Goal: Complete application form

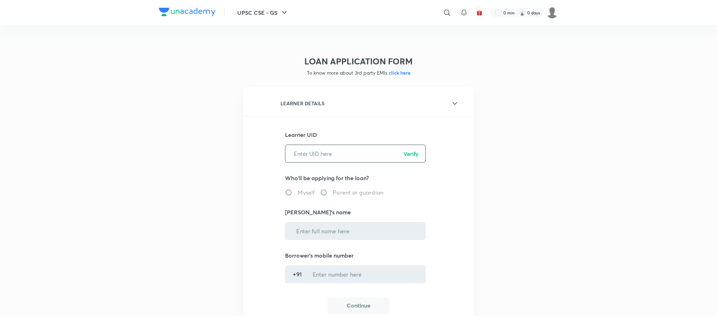
click at [305, 163] on div "Learner UID ​ Verify Who'll be applying for the loan? Myself Parent or guardian…" at bounding box center [358, 222] width 147 height 184
click at [303, 156] on input "text" at bounding box center [355, 153] width 140 height 18
paste input "ISUQ9CEWY1"
type input "ISUQ9CEWY1"
click at [406, 150] on p "Verify" at bounding box center [411, 153] width 15 height 8
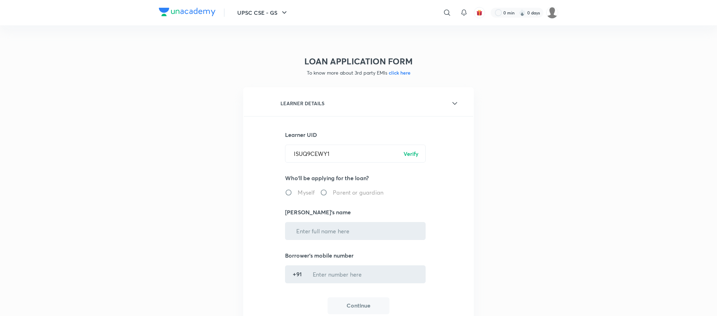
radio input "true"
type input "[PERSON_NAME]"
type input "******7693"
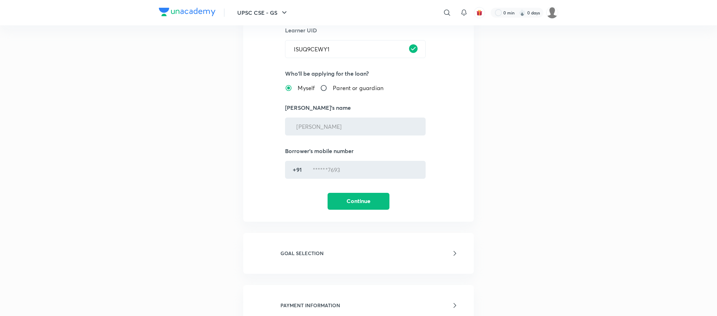
scroll to position [105, 0]
click at [360, 201] on button "Continue" at bounding box center [359, 199] width 62 height 17
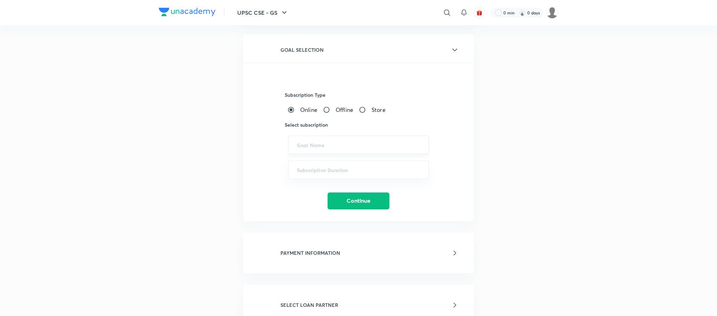
click at [333, 146] on input "text" at bounding box center [358, 144] width 123 height 7
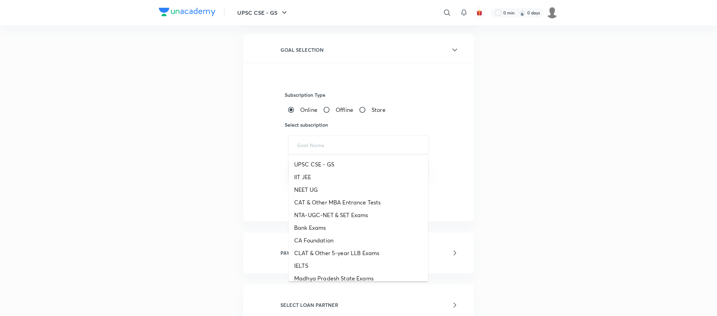
paste input "UPSC CSE - GS - ICONIC, UPSC CSE - Optional"
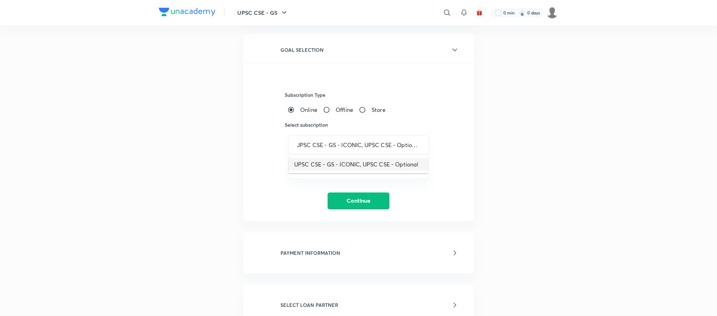
click at [348, 168] on li "UPSC CSE - GS - ICONIC, UPSC CSE - Optional" at bounding box center [359, 164] width 140 height 13
type input "UPSC CSE - GS - ICONIC, UPSC CSE - Optional"
click at [326, 169] on input "text" at bounding box center [358, 169] width 123 height 7
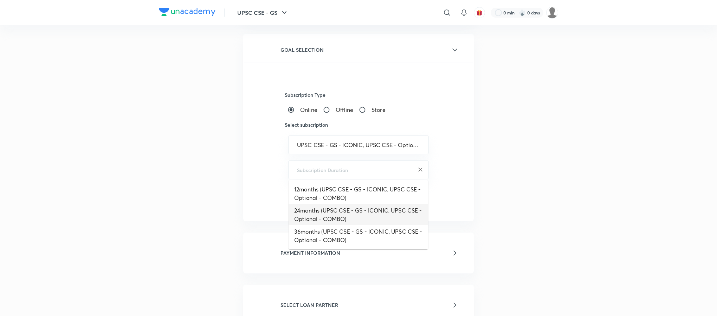
click at [325, 213] on li "24months (UPSC CSE - GS - ICONIC, UPSC CSE - Optional - COMBO)" at bounding box center [359, 214] width 140 height 21
type input "24months (UPSC CSE - GS - ICONIC, UPSC CSE - Optional - COMBO)"
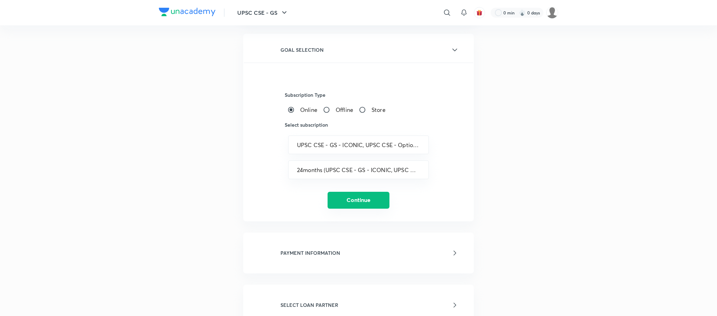
click at [371, 201] on button "Continue" at bounding box center [359, 200] width 62 height 17
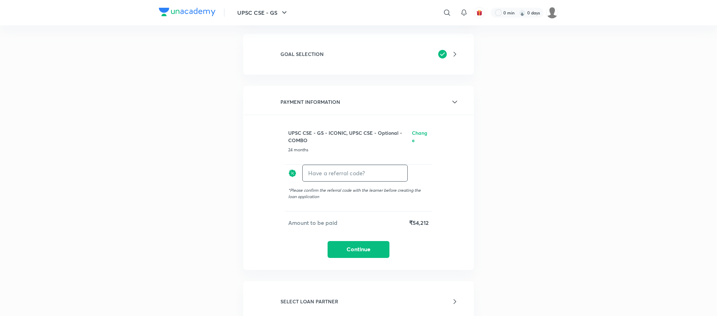
click at [359, 172] on input "text" at bounding box center [355, 173] width 105 height 17
type input "unacademy"
click at [390, 170] on h6 "Apply" at bounding box center [395, 172] width 14 height 7
click at [363, 250] on button "Continue" at bounding box center [359, 250] width 62 height 17
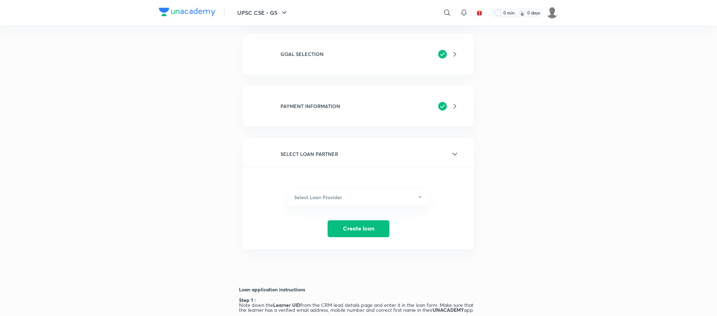
scroll to position [211, 0]
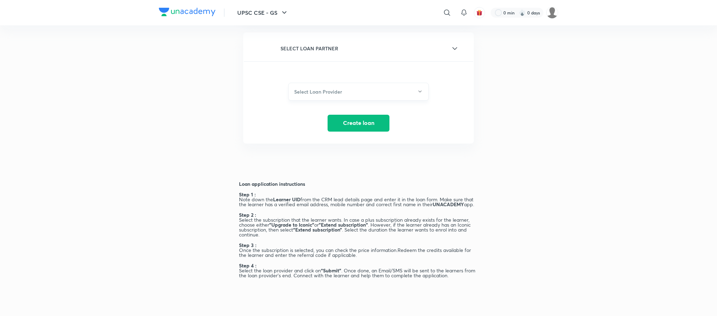
click at [324, 93] on h6 "Select Loan Provider" at bounding box center [318, 91] width 48 height 7
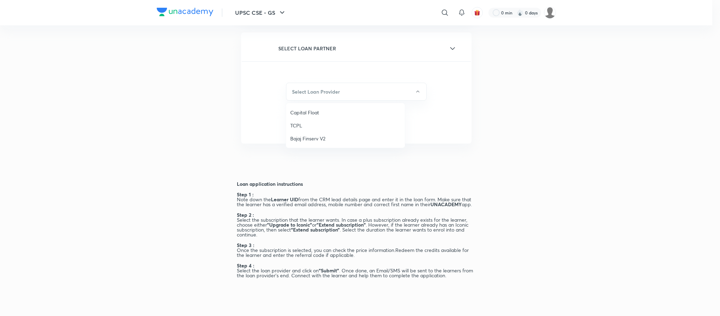
click at [127, 107] on div at bounding box center [360, 158] width 720 height 316
